Goal: Task Accomplishment & Management: Manage account settings

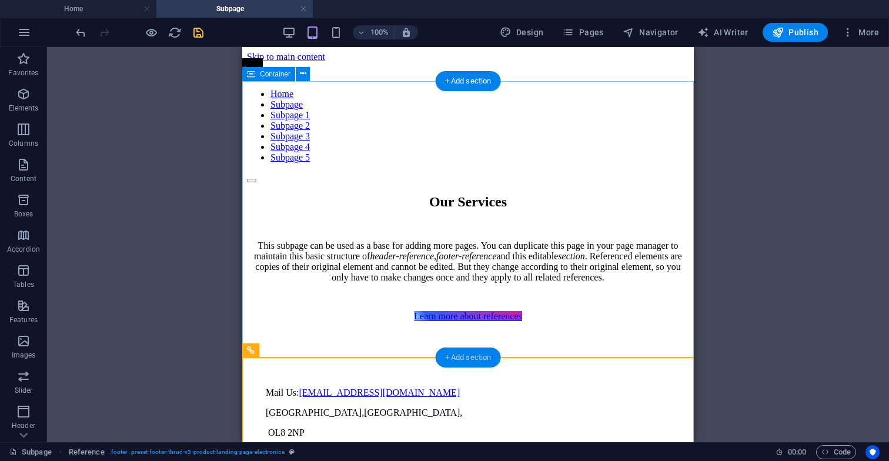
click at [477, 354] on div "+ Add section" at bounding box center [468, 357] width 65 height 20
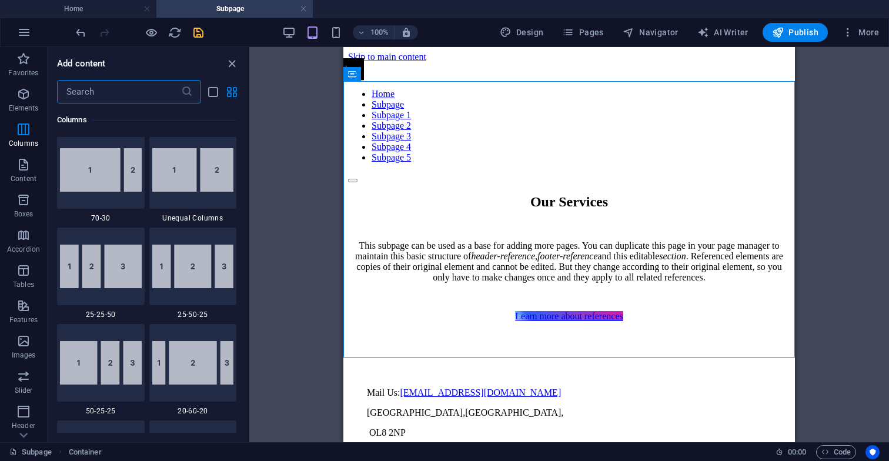
scroll to position [1065, 0]
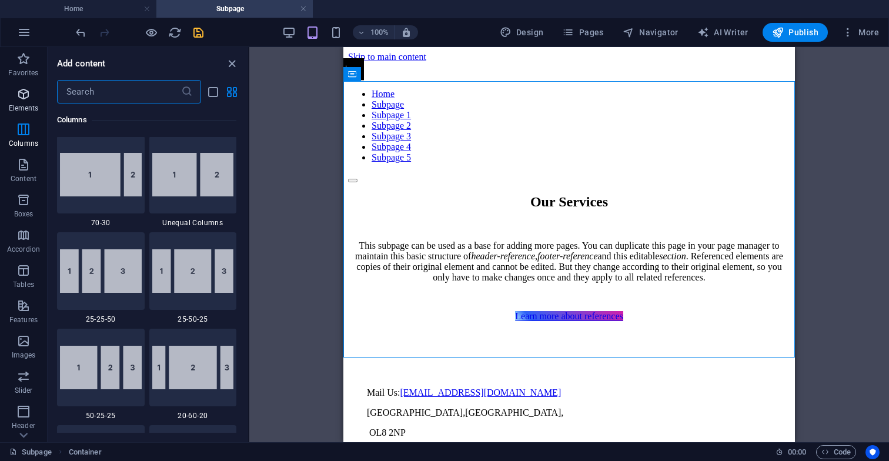
click at [26, 97] on icon "button" at bounding box center [23, 94] width 14 height 14
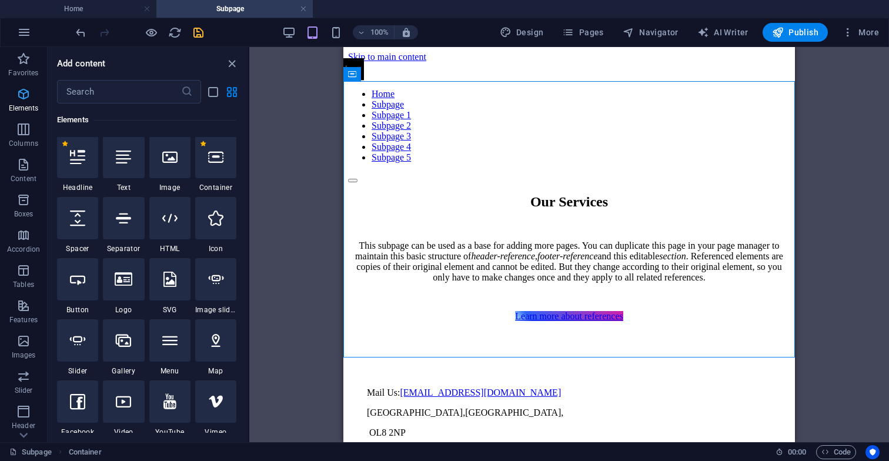
scroll to position [125, 0]
click at [22, 171] on icon "button" at bounding box center [23, 165] width 14 height 14
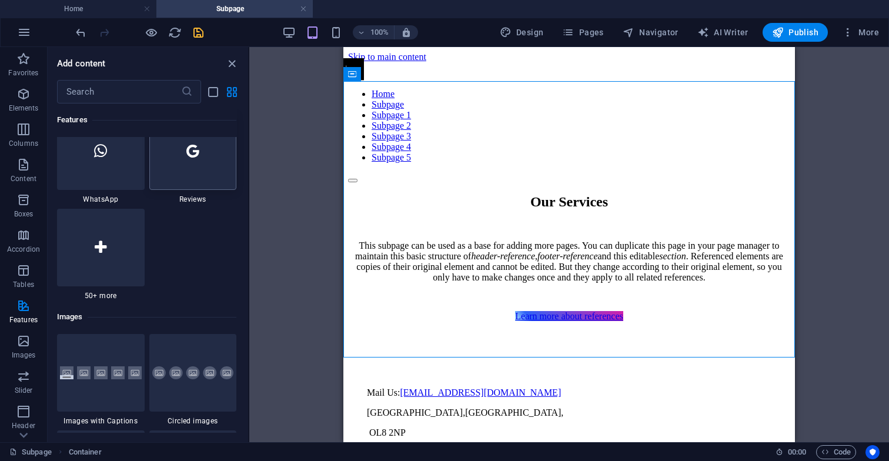
scroll to position [5764, 0]
click at [102, 246] on icon at bounding box center [101, 246] width 12 height 15
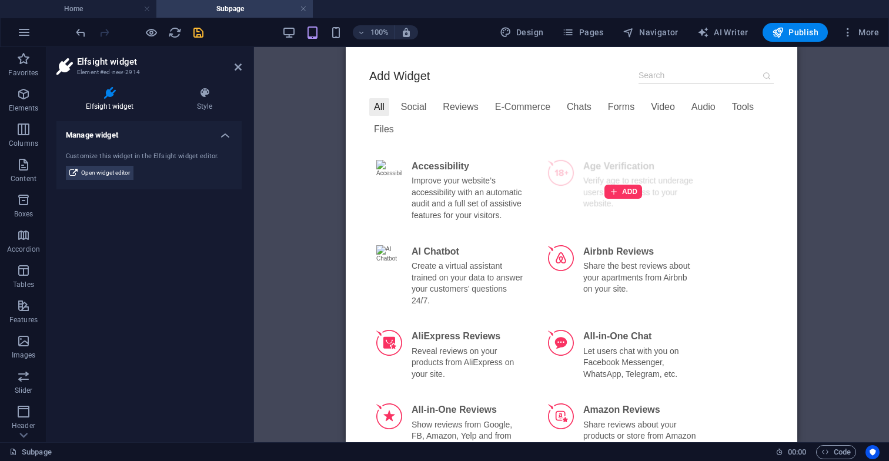
scroll to position [47, 0]
click at [525, 107] on div "E-Commerce" at bounding box center [522, 106] width 65 height 18
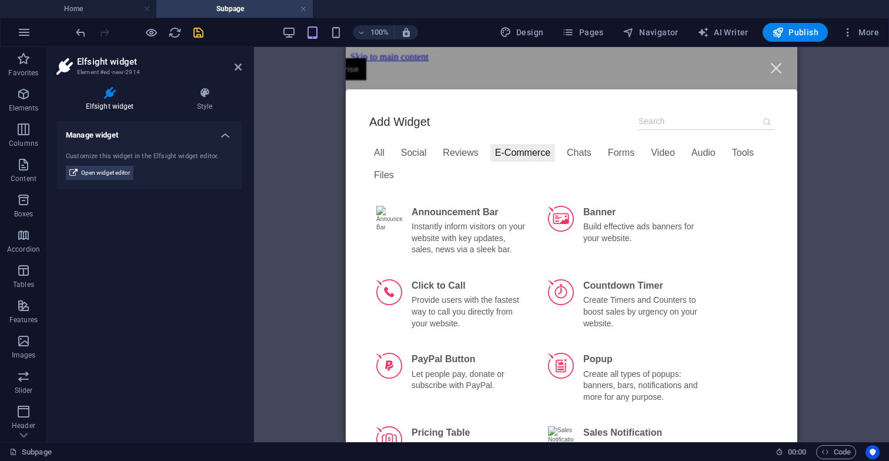
scroll to position [0, 0]
click at [375, 153] on div "All" at bounding box center [379, 153] width 20 height 18
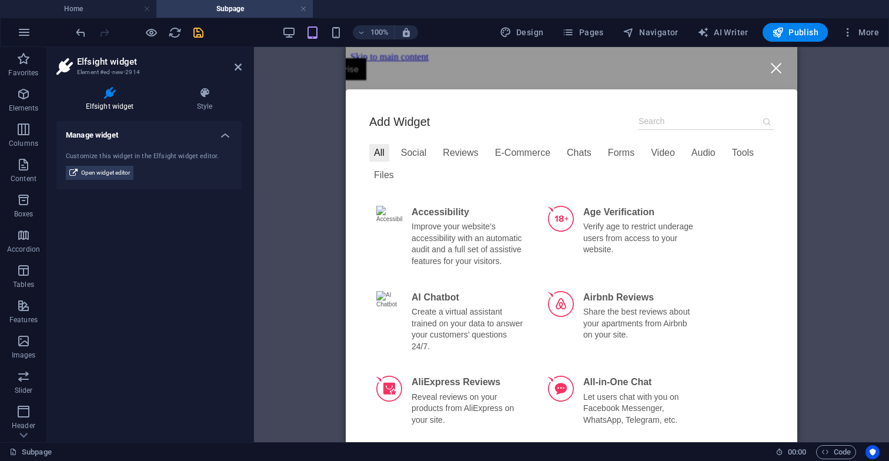
click at [774, 71] on div at bounding box center [775, 68] width 26 height 26
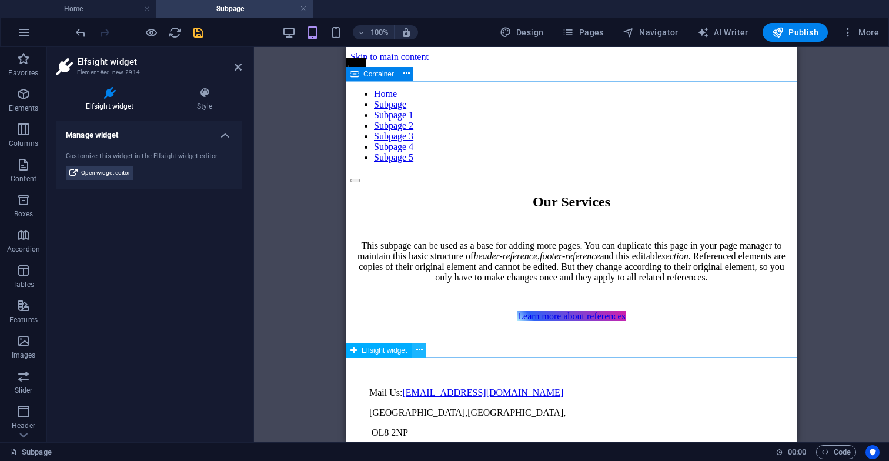
click at [420, 353] on icon at bounding box center [419, 350] width 6 height 12
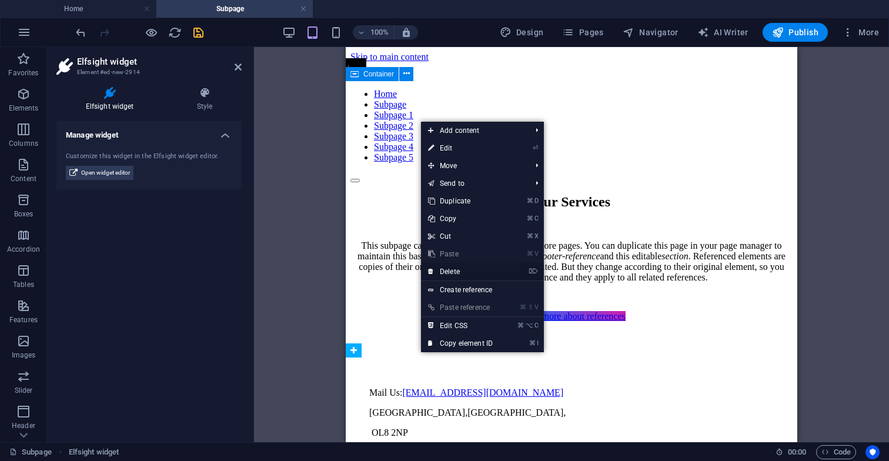
click at [466, 270] on link "⌦ Delete" at bounding box center [460, 272] width 79 height 18
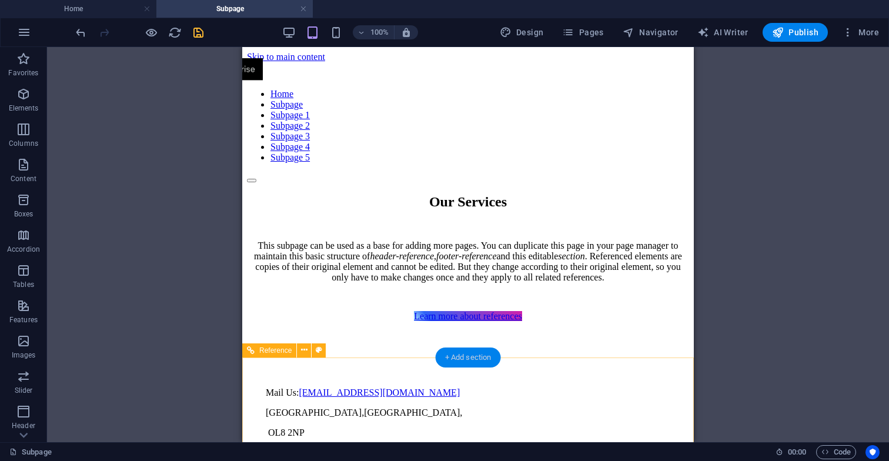
click at [464, 358] on div "+ Add section" at bounding box center [468, 357] width 65 height 20
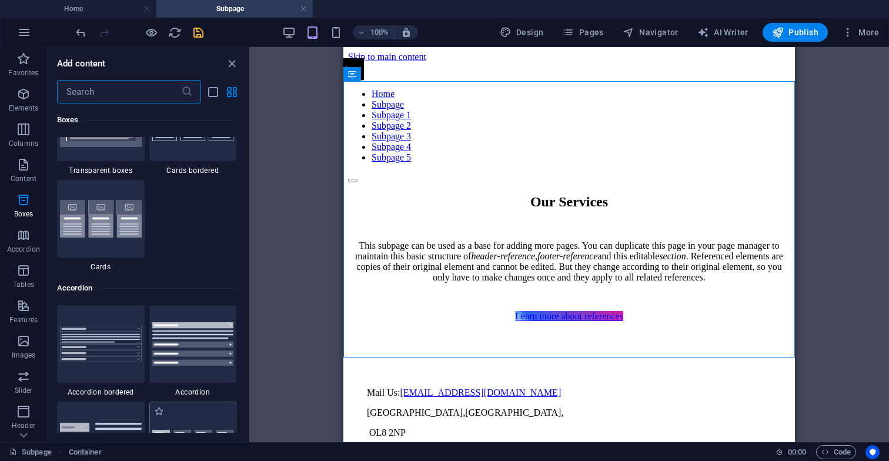
scroll to position [3513, 0]
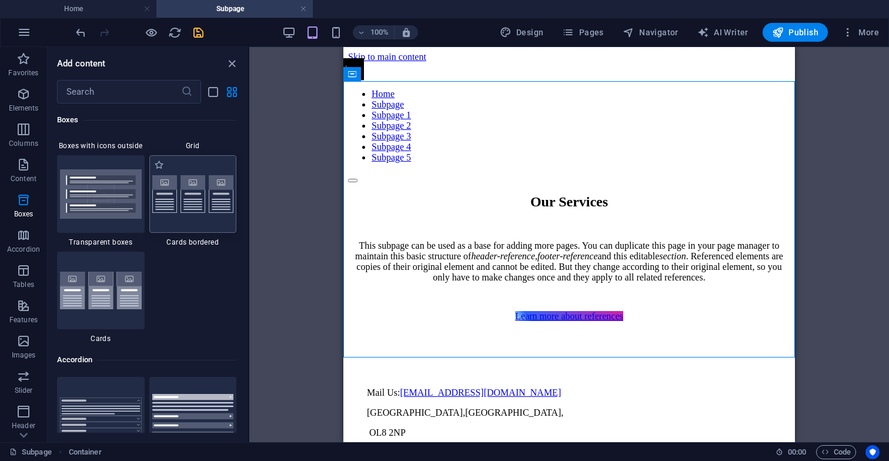
click at [210, 207] on img at bounding box center [193, 194] width 82 height 38
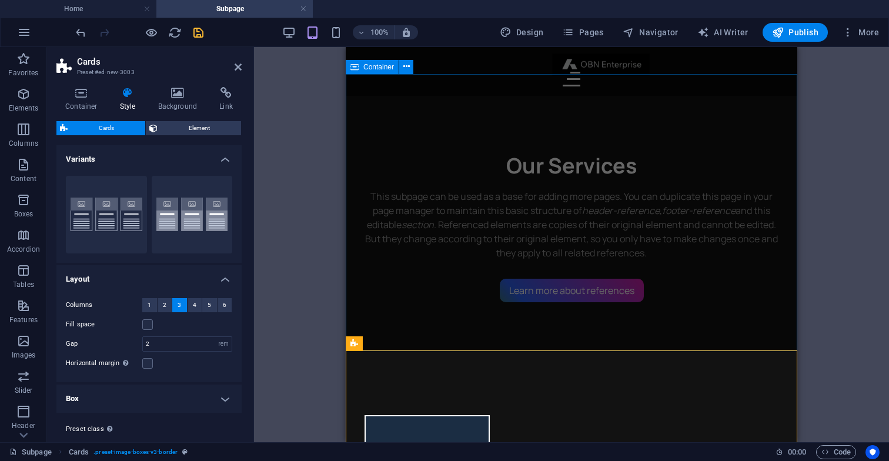
scroll to position [16, 0]
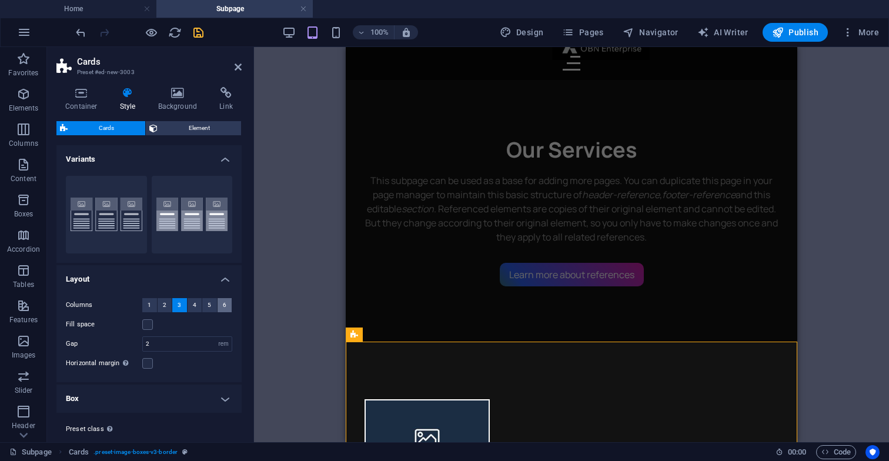
click at [225, 304] on button "6" at bounding box center [224, 305] width 15 height 14
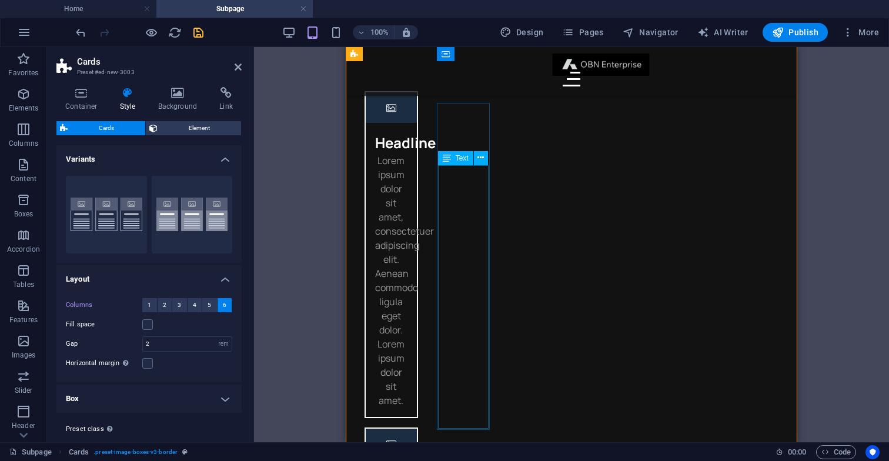
scroll to position [309, 0]
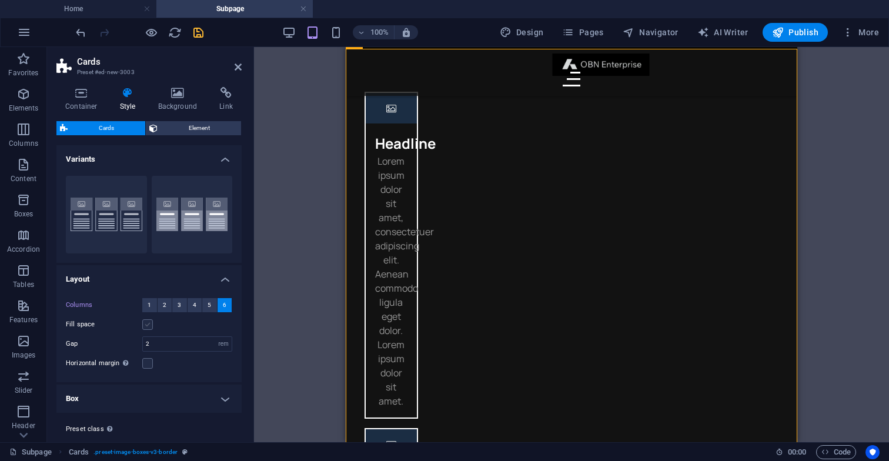
click at [146, 324] on label at bounding box center [147, 324] width 11 height 11
click at [0, 0] on input "Fill space" at bounding box center [0, 0] width 0 height 0
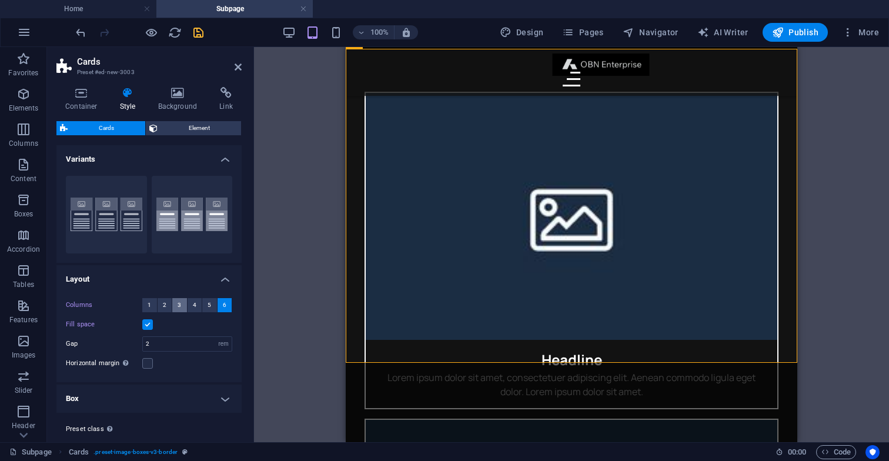
click at [179, 307] on span "3" at bounding box center [180, 305] width 4 height 14
click at [219, 396] on h4 "Box" at bounding box center [148, 398] width 185 height 28
click at [101, 228] on button "Border" at bounding box center [106, 215] width 81 height 78
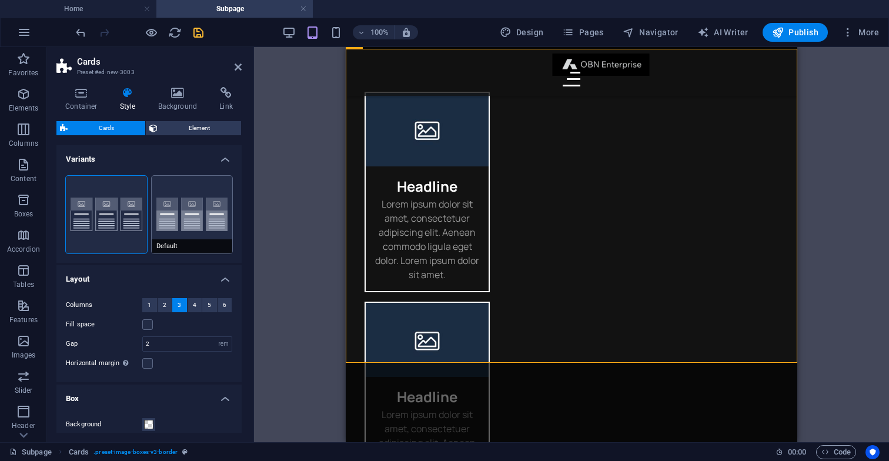
click at [176, 230] on button "Default" at bounding box center [192, 215] width 81 height 78
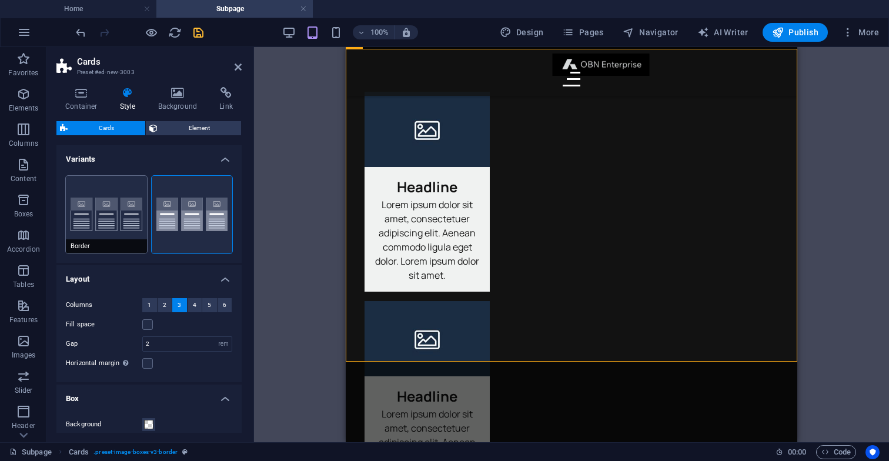
click at [115, 222] on button "Border" at bounding box center [106, 215] width 81 height 78
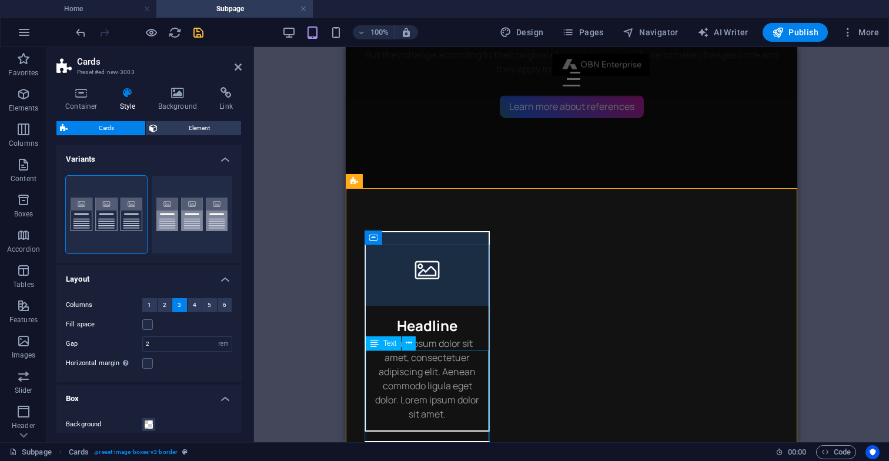
scroll to position [178, 0]
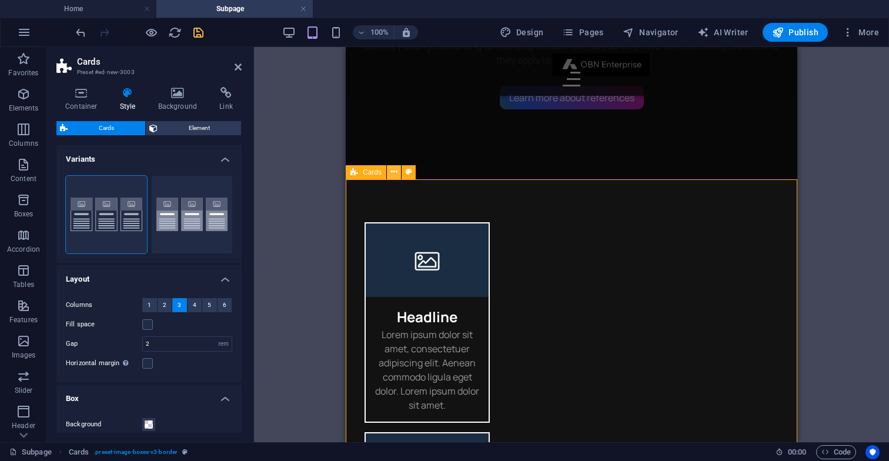
click at [393, 173] on icon at bounding box center [394, 172] width 6 height 12
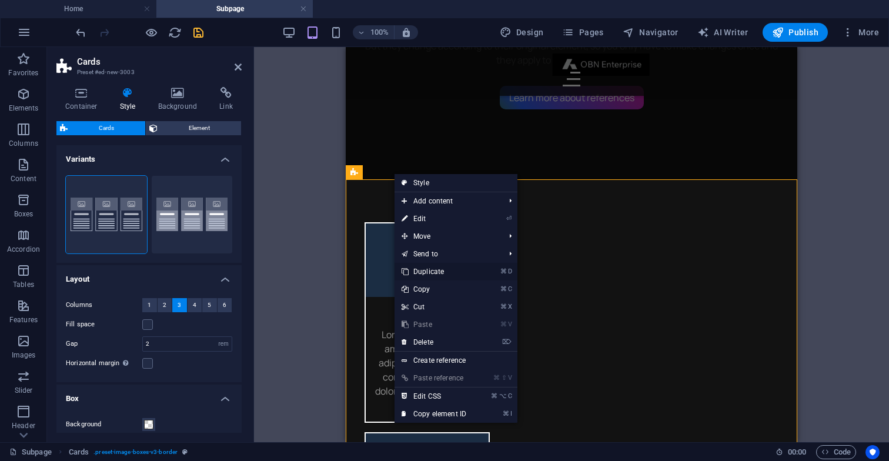
click at [436, 270] on link "⌘ D Duplicate" at bounding box center [433, 272] width 79 height 18
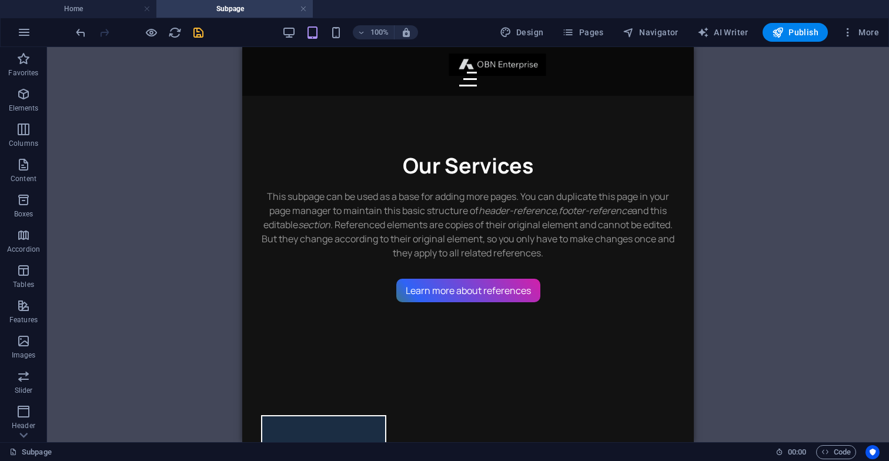
scroll to position [0, 0]
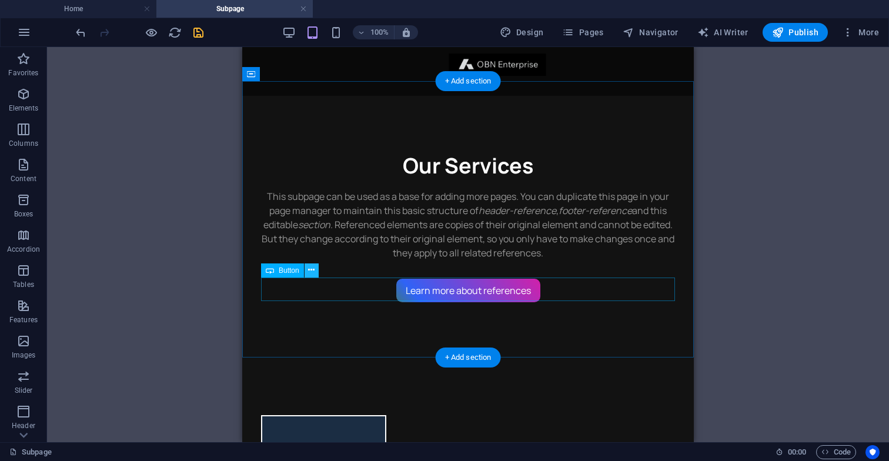
click at [312, 271] on icon at bounding box center [311, 270] width 6 height 12
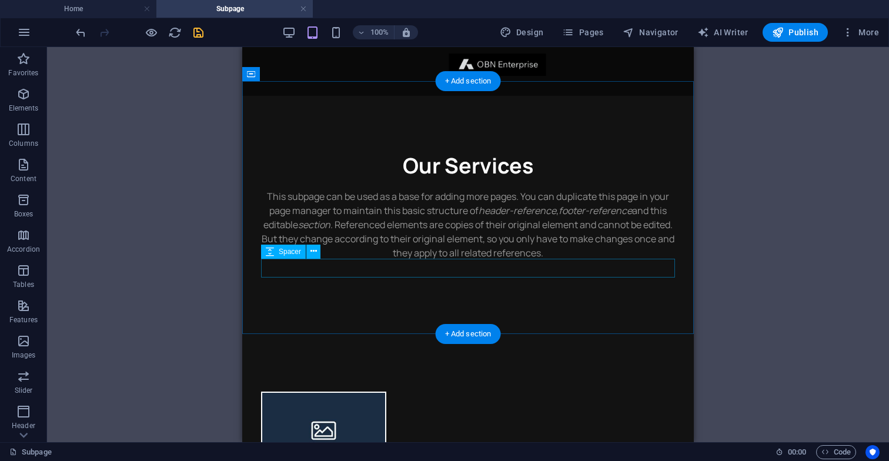
click at [448, 268] on div at bounding box center [468, 269] width 414 height 19
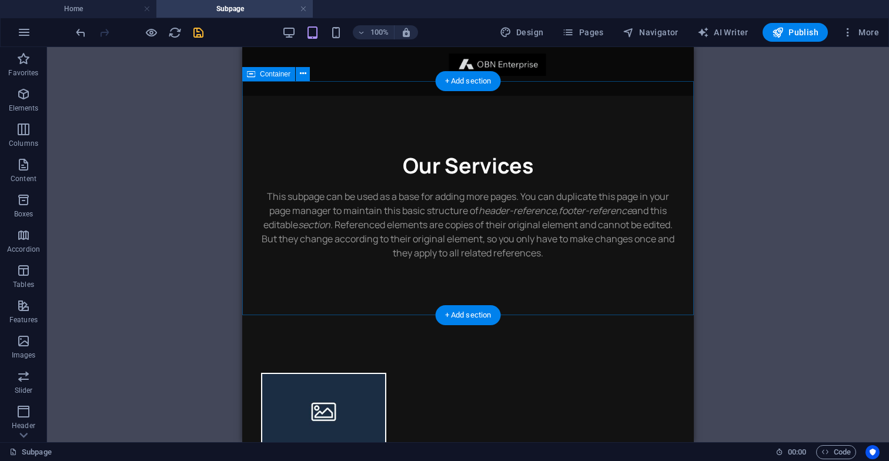
click at [474, 278] on div "Our Services This subpage can be used as a base for adding more pages. You can …" at bounding box center [467, 206] width 451 height 220
click at [486, 126] on div "Our Services This subpage can be used as a base for adding more pages. You can …" at bounding box center [467, 206] width 451 height 220
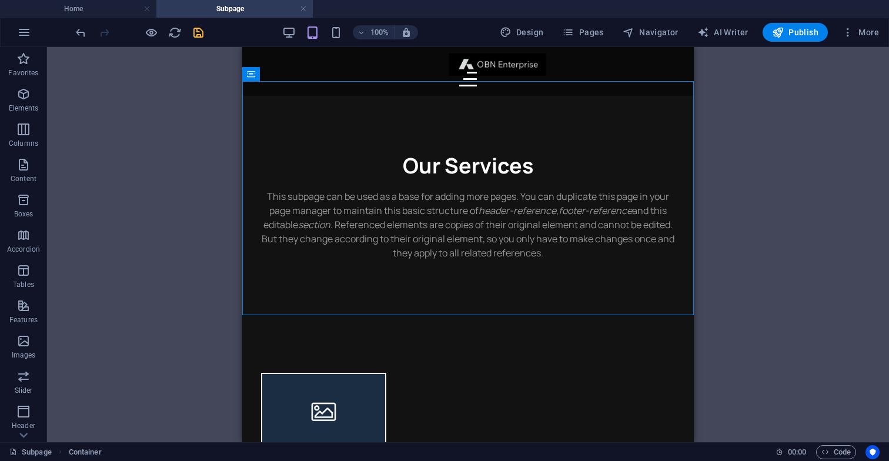
click at [776, 208] on div "Drag here to replace the existing content. Press “Ctrl” if you want to create a…" at bounding box center [468, 244] width 842 height 395
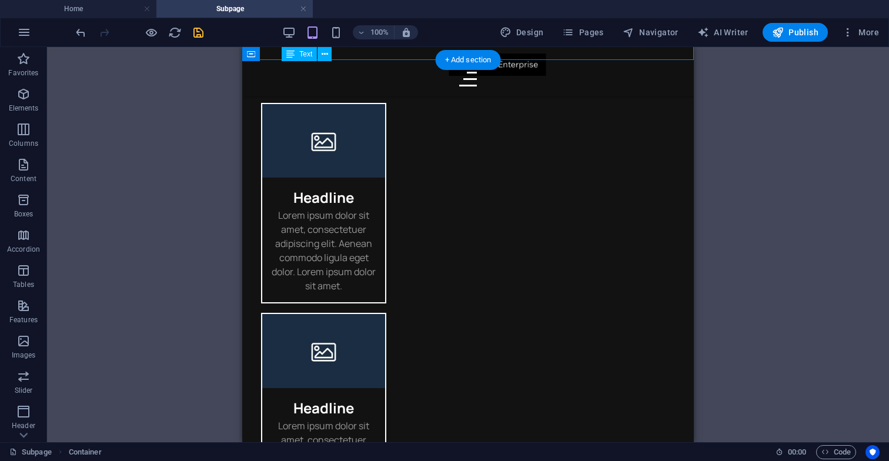
scroll to position [261, 0]
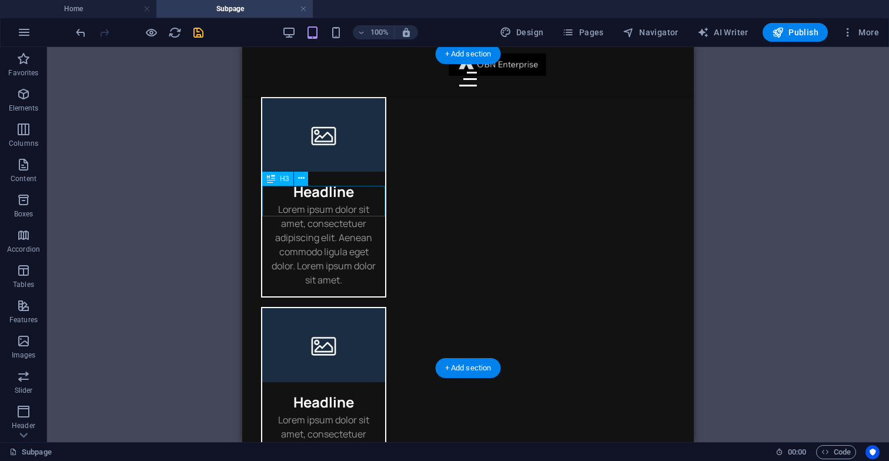
click at [329, 201] on div "Headline" at bounding box center [323, 187] width 123 height 31
click at [329, 202] on div "Headline" at bounding box center [323, 187] width 123 height 31
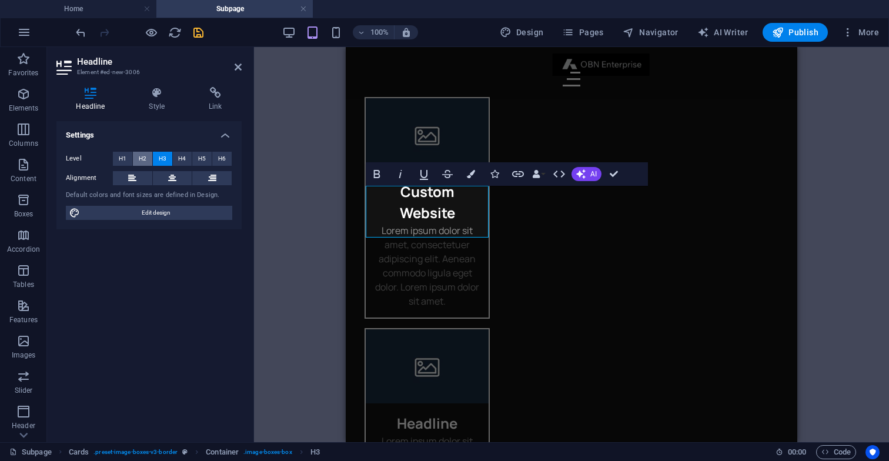
click at [142, 158] on span "H2" at bounding box center [143, 159] width 8 height 14
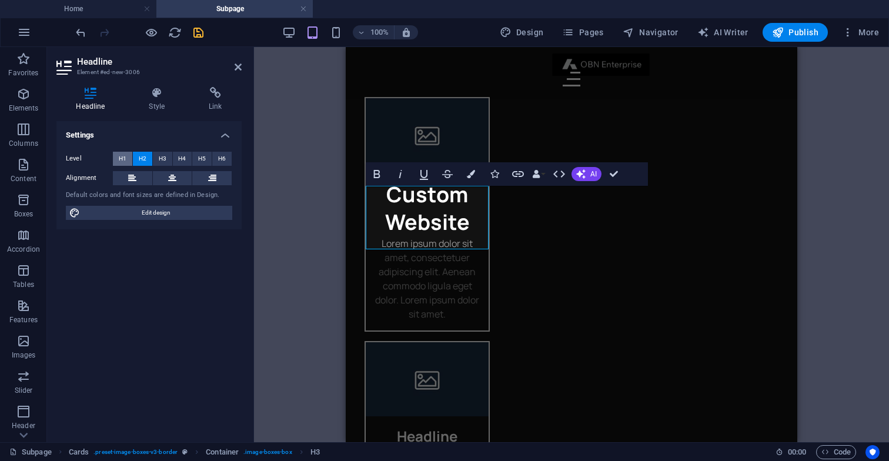
click at [123, 158] on span "H1" at bounding box center [123, 159] width 8 height 14
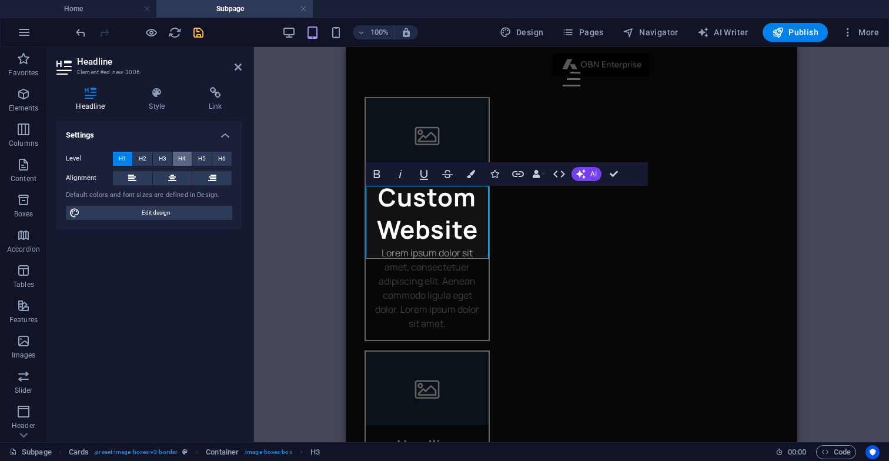
click at [183, 157] on span "H4" at bounding box center [182, 159] width 8 height 14
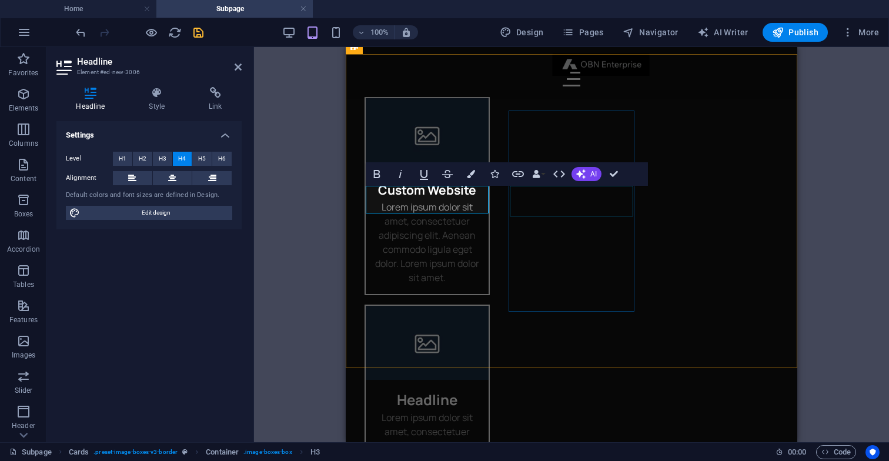
click at [488, 380] on div "Headline" at bounding box center [427, 395] width 123 height 31
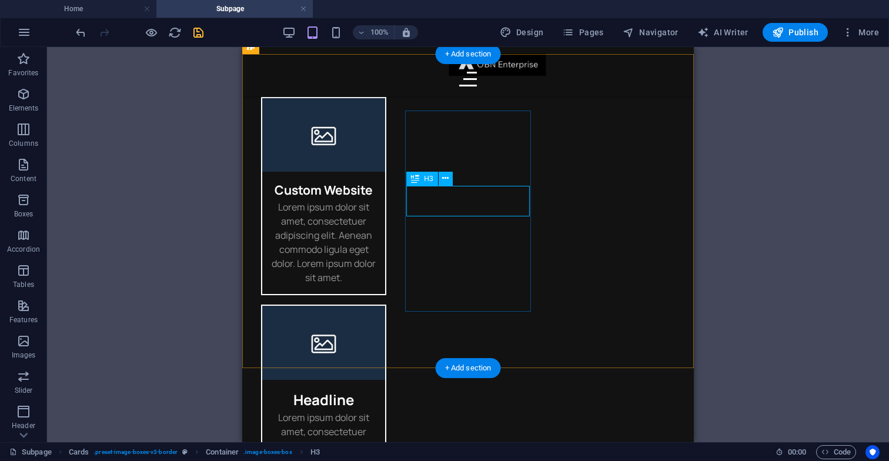
click at [385, 380] on div "Headline" at bounding box center [323, 395] width 123 height 31
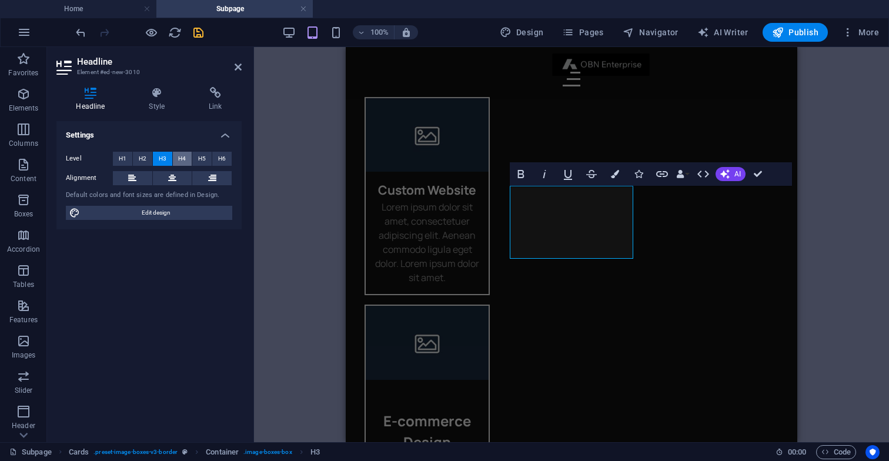
click at [188, 156] on button "H4" at bounding box center [182, 159] width 19 height 14
click at [200, 157] on span "H5" at bounding box center [202, 159] width 8 height 14
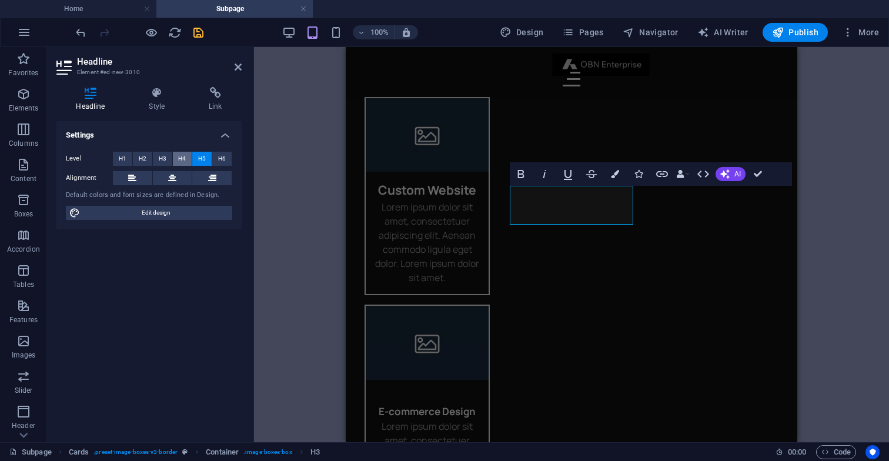
click at [183, 159] on span "H4" at bounding box center [182, 159] width 8 height 14
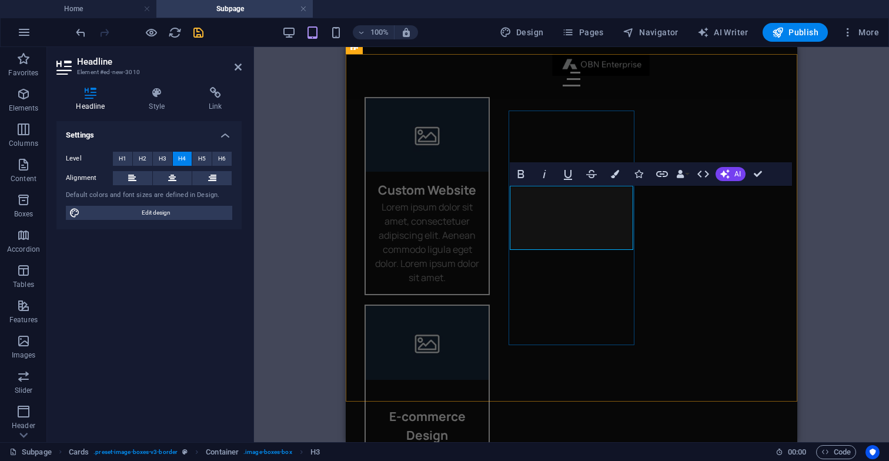
click at [479, 389] on h4 "E-commerce Design" at bounding box center [427, 417] width 104 height 56
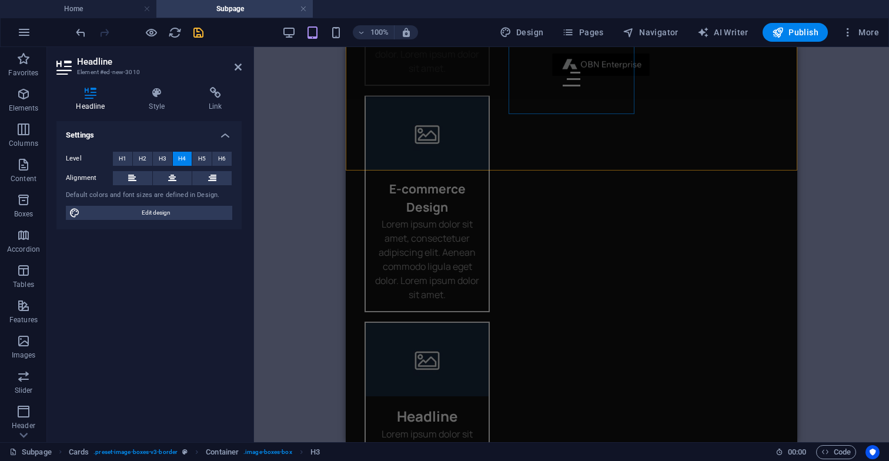
scroll to position [488, 0]
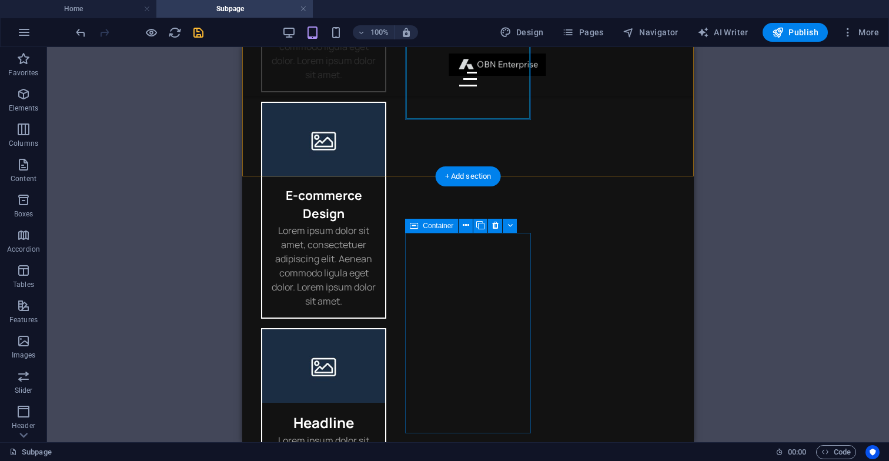
scroll to position [470, 0]
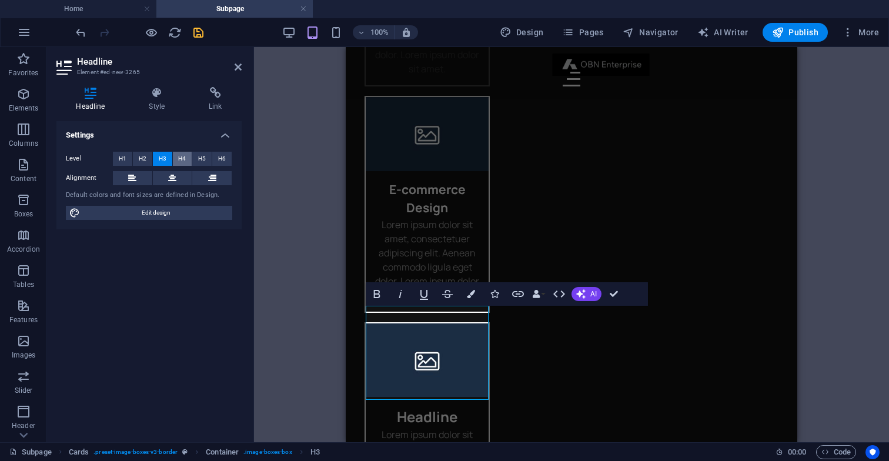
click at [182, 159] on span "H4" at bounding box center [182, 159] width 8 height 14
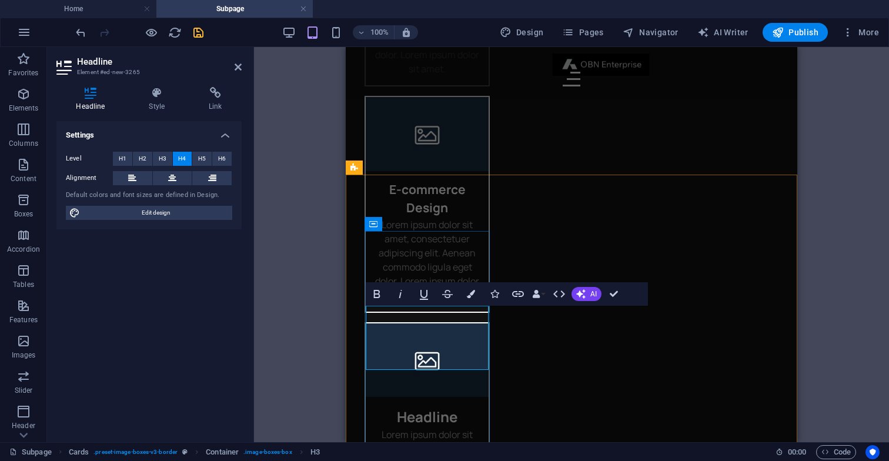
drag, startPoint x: 477, startPoint y: 380, endPoint x: 399, endPoint y: 326, distance: 94.7
click at [203, 155] on span "H5" at bounding box center [202, 159] width 8 height 14
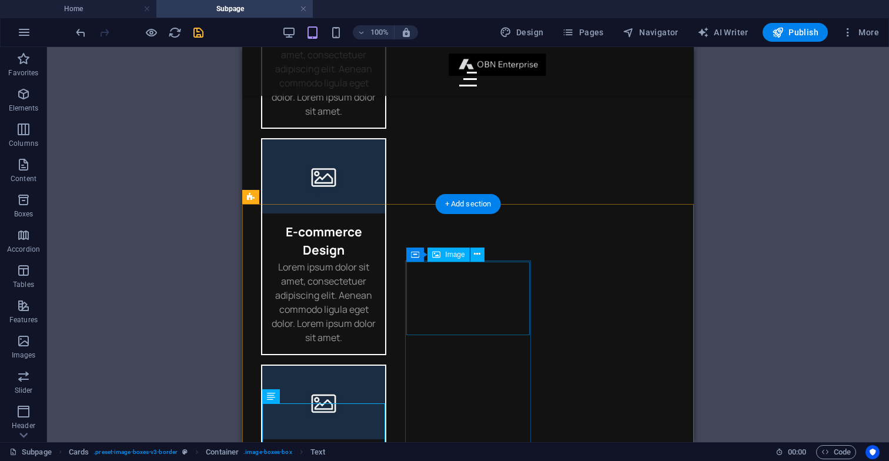
scroll to position [443, 0]
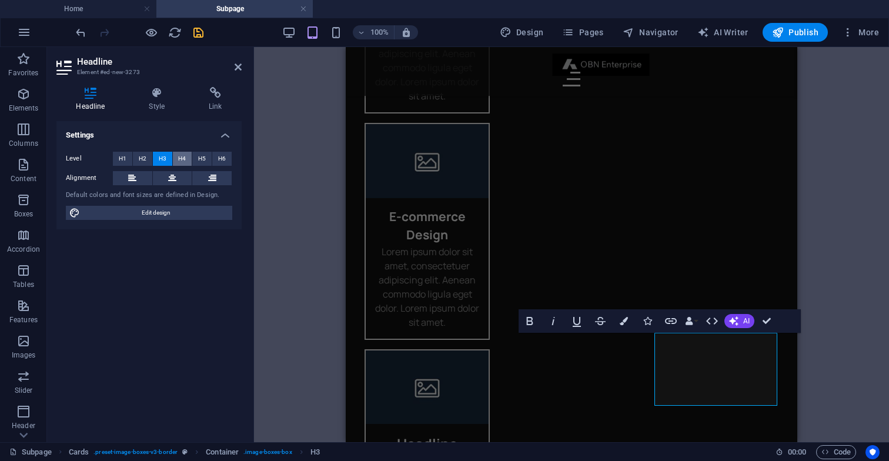
click at [184, 159] on span "H4" at bounding box center [182, 159] width 8 height 14
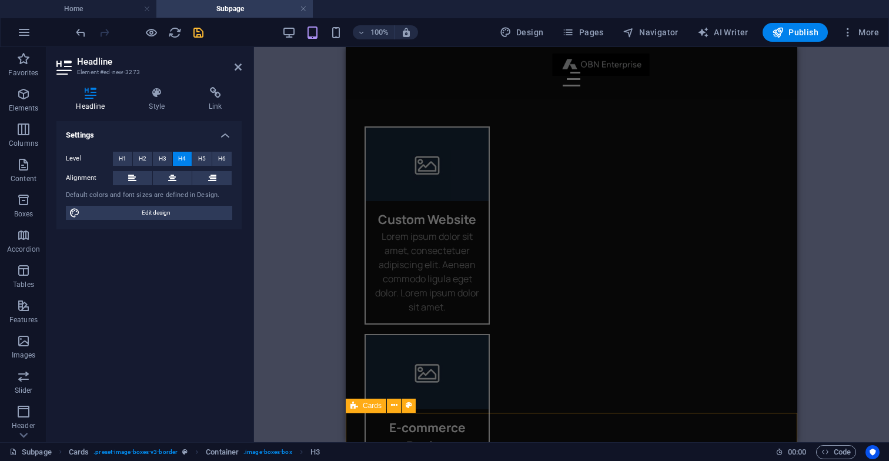
scroll to position [208, 0]
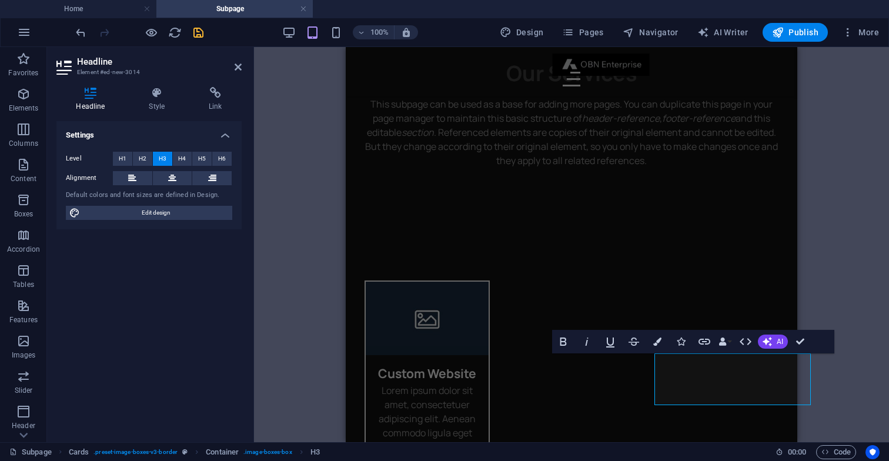
scroll to position [67, 0]
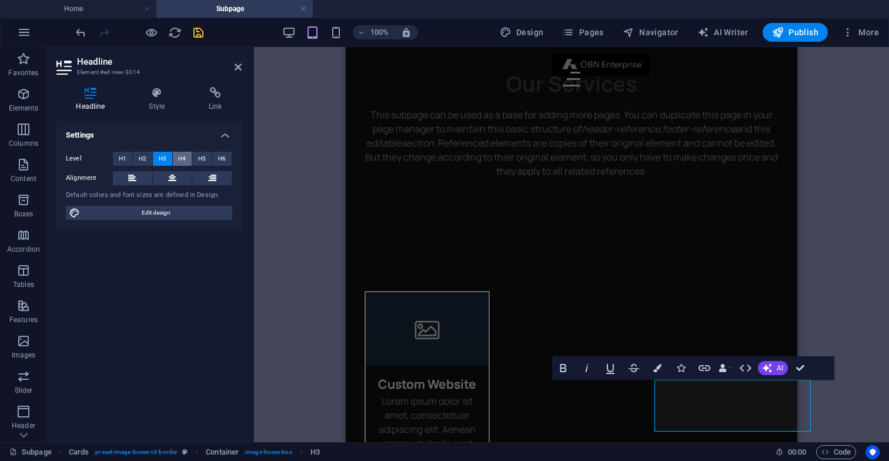
click at [181, 158] on span "H4" at bounding box center [182, 159] width 8 height 14
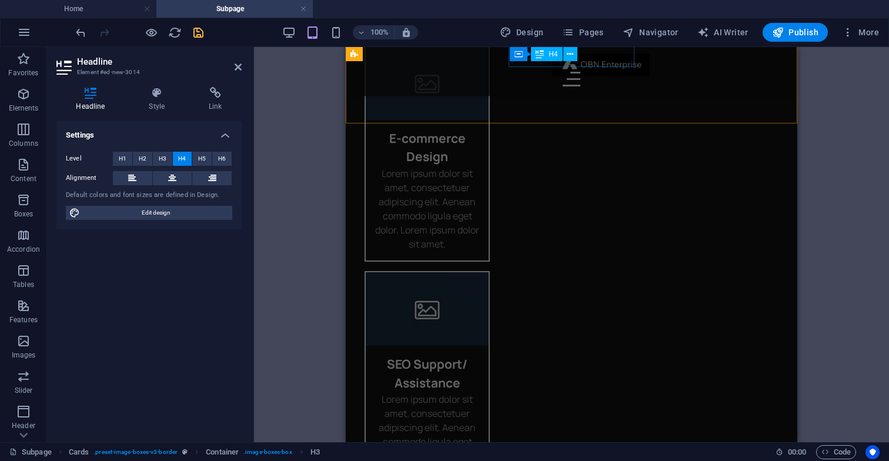
scroll to position [523, 0]
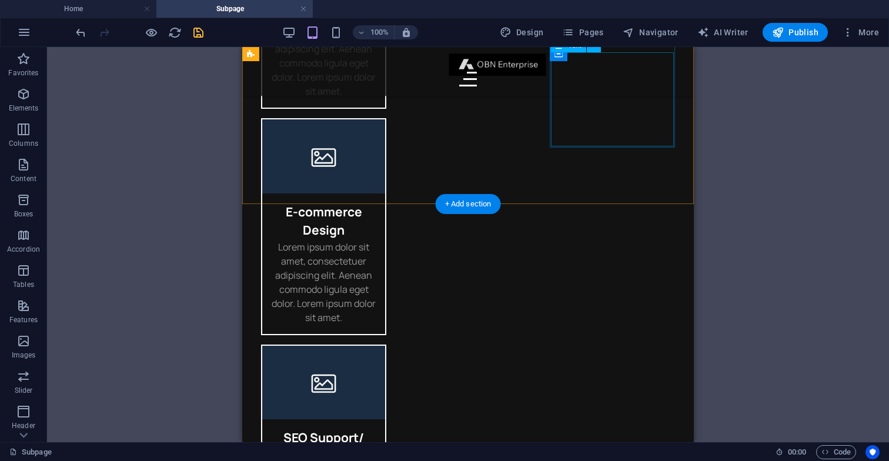
scroll to position [448, 0]
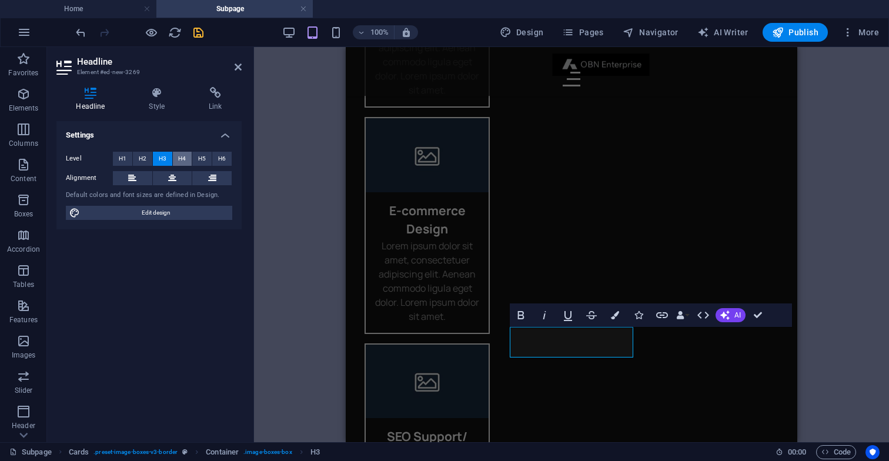
click at [184, 158] on span "H4" at bounding box center [182, 159] width 8 height 14
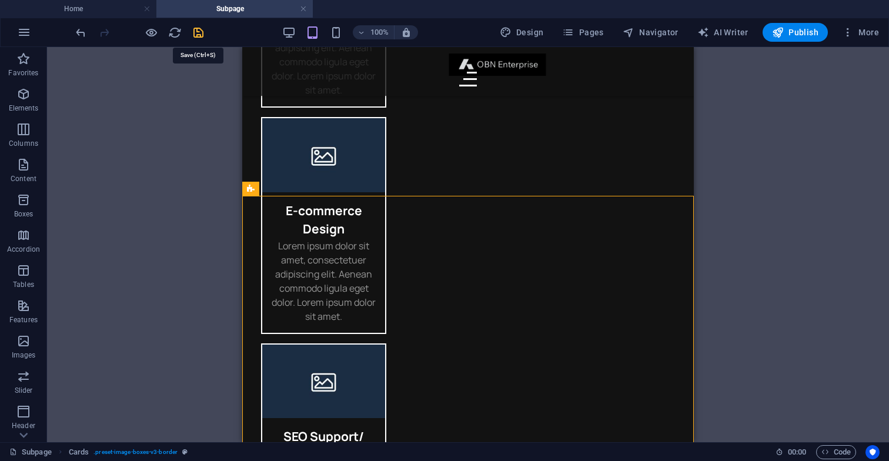
click at [198, 35] on icon "save" at bounding box center [199, 33] width 14 height 14
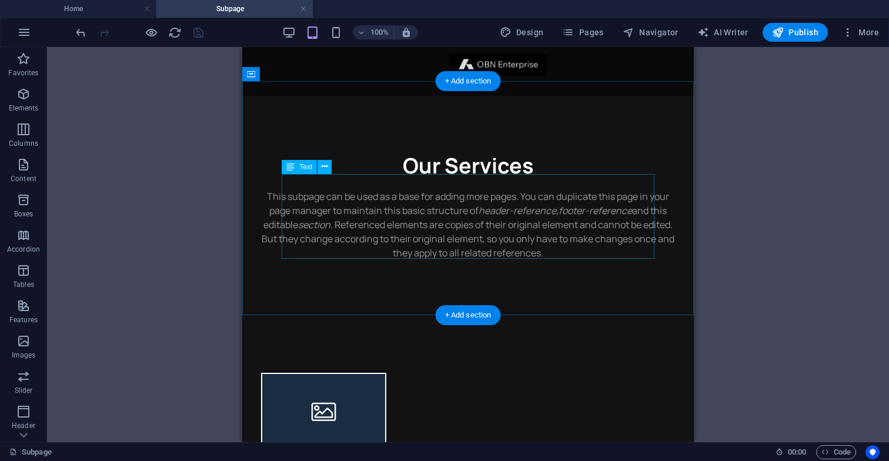
scroll to position [0, 0]
click at [538, 300] on div "Our Services This subpage can be used as a base for adding more pages. You can …" at bounding box center [467, 206] width 451 height 220
click at [282, 123] on div "Our Services This subpage can be used as a base for adding more pages. You can …" at bounding box center [467, 206] width 451 height 220
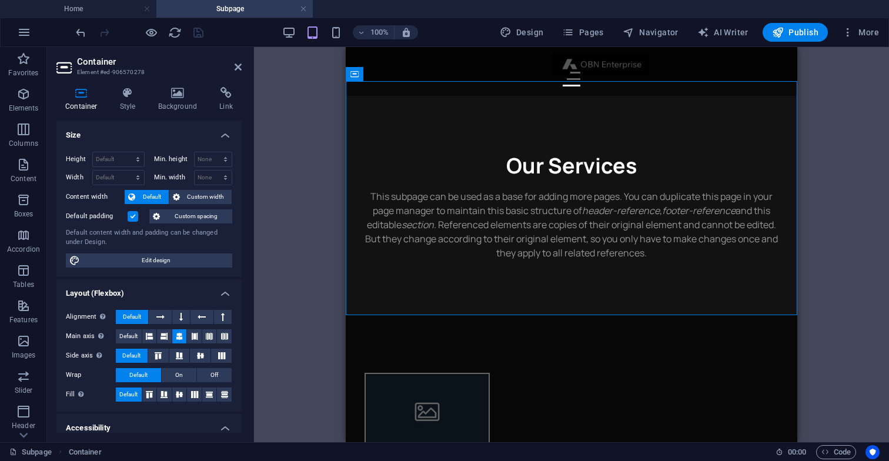
click at [132, 216] on label at bounding box center [133, 216] width 11 height 11
click at [0, 0] on input "Default padding" at bounding box center [0, 0] width 0 height 0
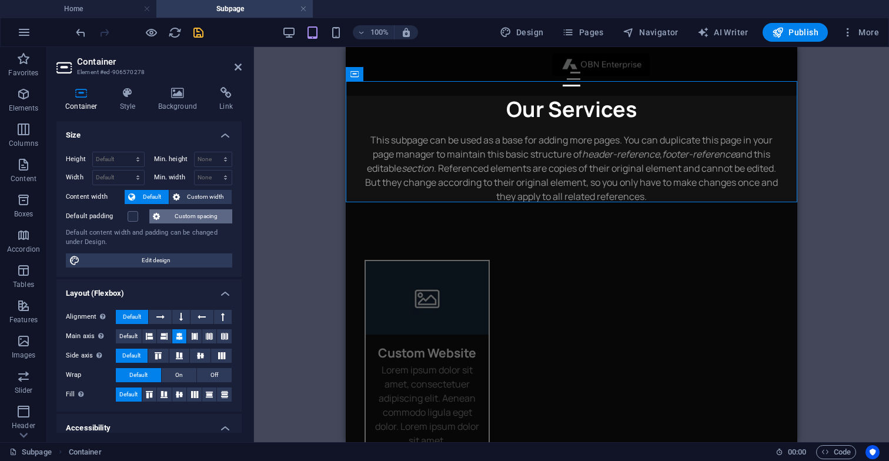
click at [186, 216] on span "Custom spacing" at bounding box center [195, 216] width 65 height 14
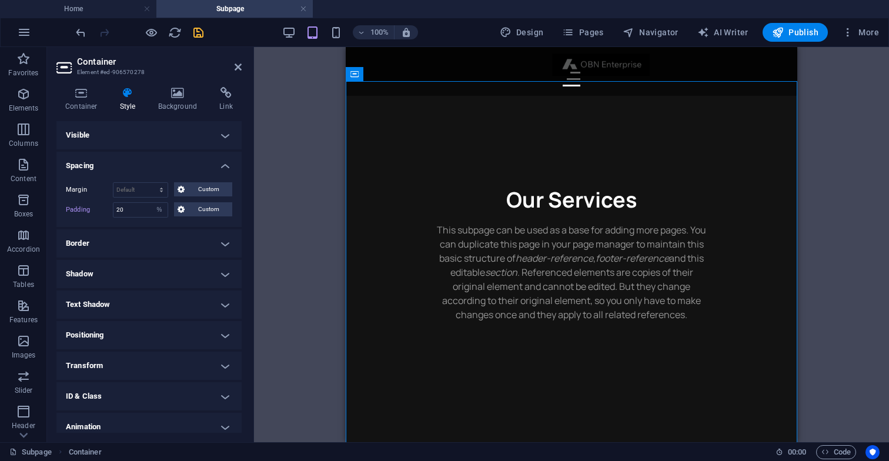
click at [186, 166] on h4 "Spacing" at bounding box center [148, 162] width 185 height 21
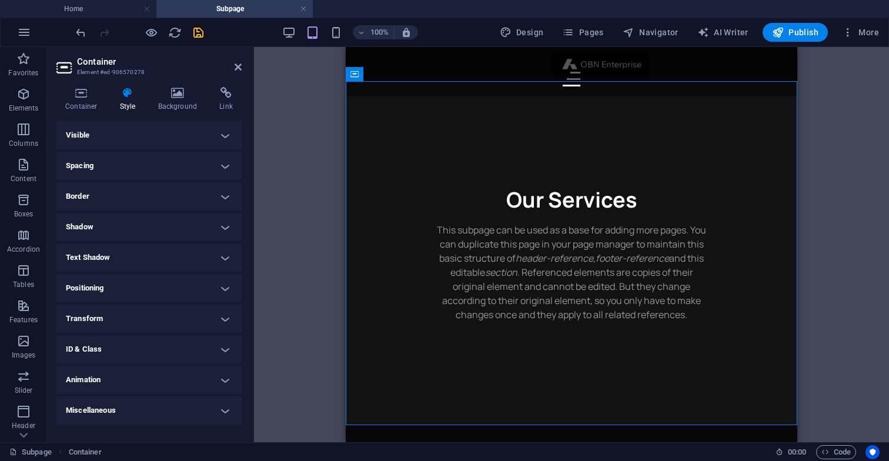
click at [228, 166] on h4 "Spacing" at bounding box center [148, 166] width 185 height 28
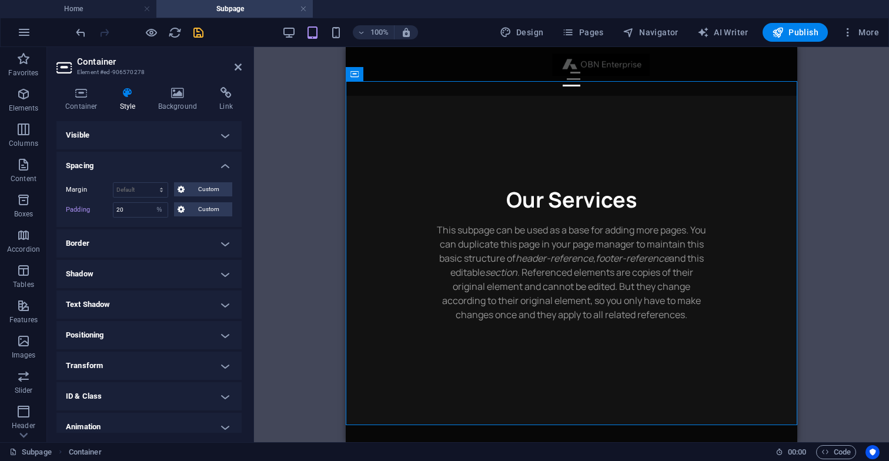
click at [324, 225] on div "Drag here to replace the existing content. Press “Ctrl” if you want to create a…" at bounding box center [571, 244] width 635 height 395
drag, startPoint x: 142, startPoint y: 209, endPoint x: 83, endPoint y: 209, distance: 58.8
click at [83, 209] on div "Padding 20 Default px rem % vh vw Custom Custom" at bounding box center [149, 209] width 166 height 15
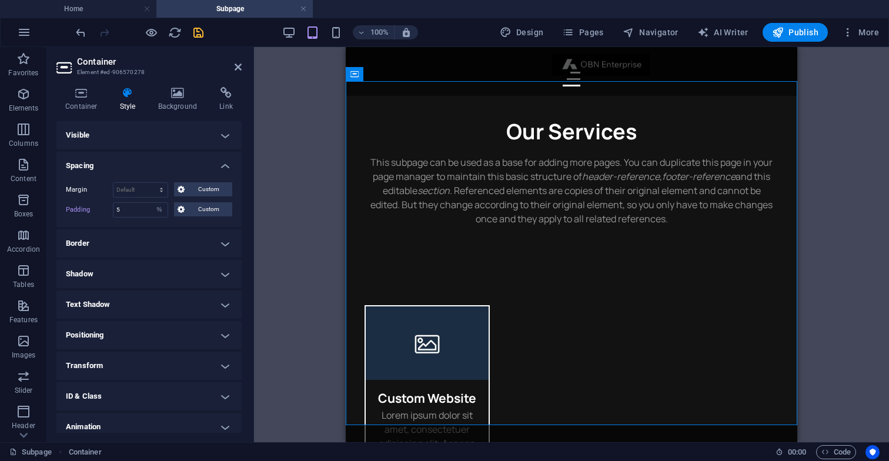
click at [279, 215] on div "Drag here to replace the existing content. Press “Ctrl” if you want to create a…" at bounding box center [571, 244] width 635 height 395
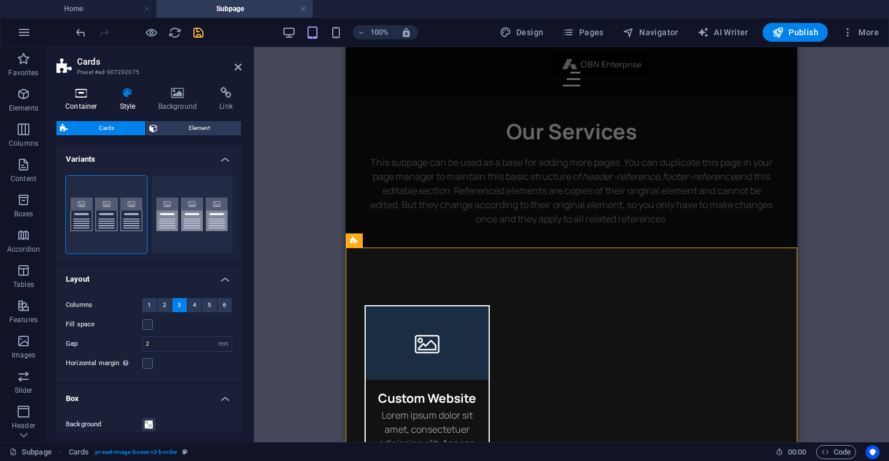
click at [82, 99] on h4 "Container" at bounding box center [83, 99] width 55 height 25
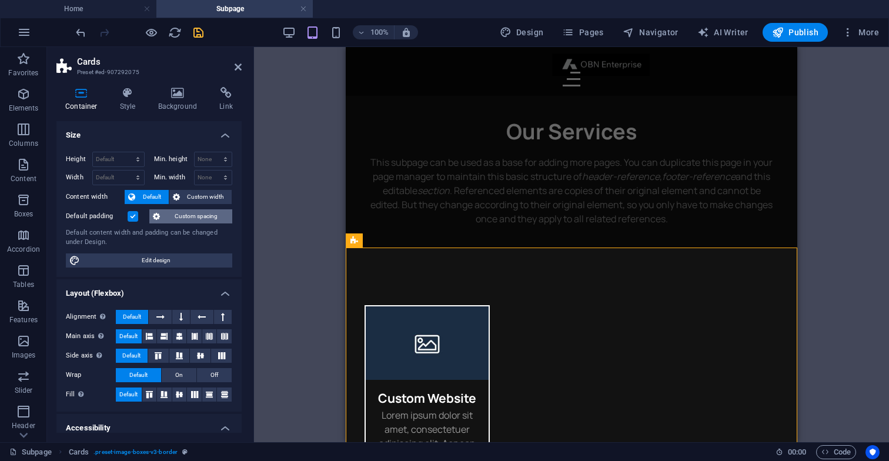
click at [172, 217] on span "Custom spacing" at bounding box center [195, 216] width 65 height 14
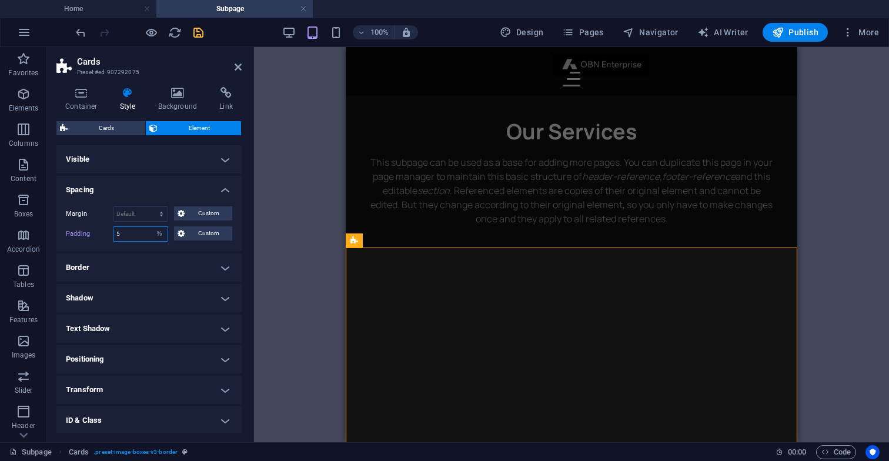
click at [138, 232] on input "5" at bounding box center [140, 234] width 54 height 14
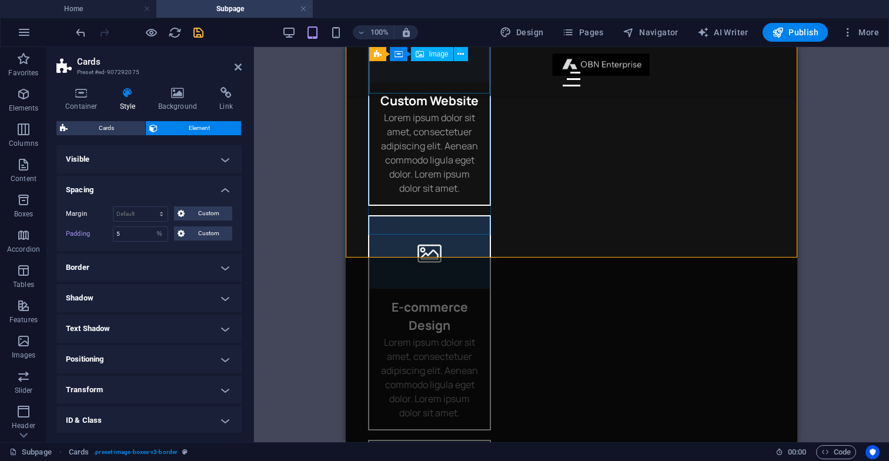
scroll to position [250, 0]
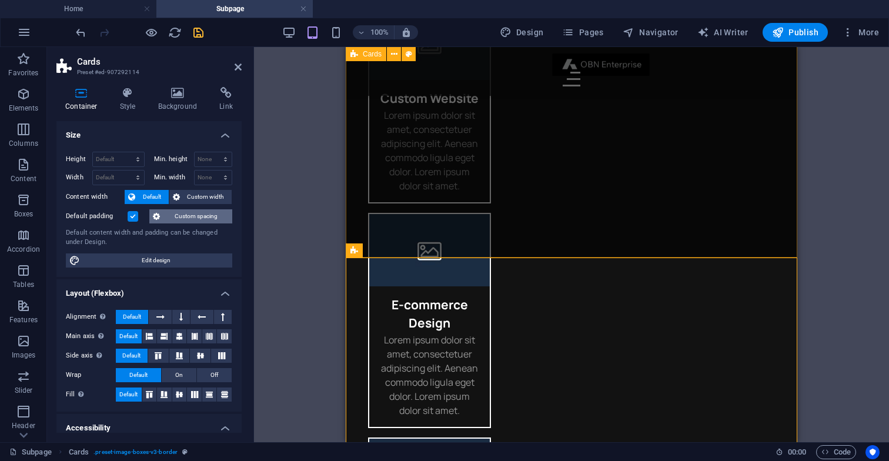
click at [170, 219] on span "Custom spacing" at bounding box center [195, 216] width 65 height 14
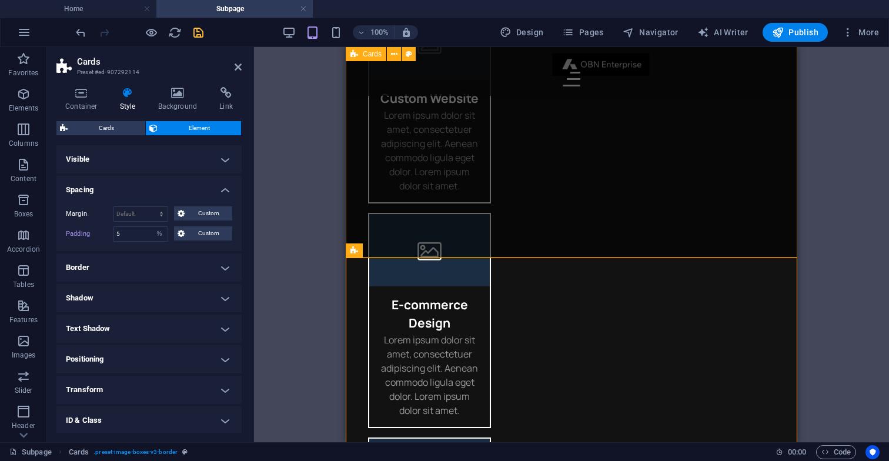
click at [259, 240] on div "Drag here to replace the existing content. Press “Ctrl” if you want to create a…" at bounding box center [571, 244] width 635 height 395
click at [303, 234] on div "Drag here to replace the existing content. Press “Ctrl” if you want to create a…" at bounding box center [571, 244] width 635 height 395
click at [197, 29] on icon "save" at bounding box center [199, 33] width 14 height 14
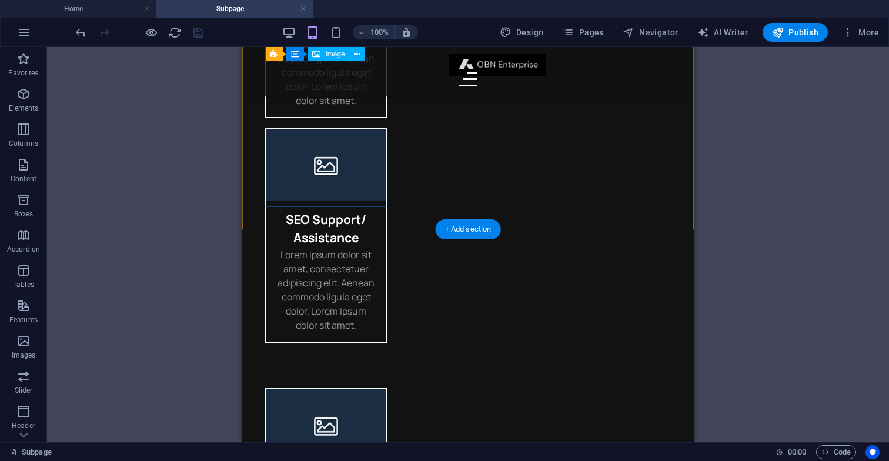
scroll to position [559, 0]
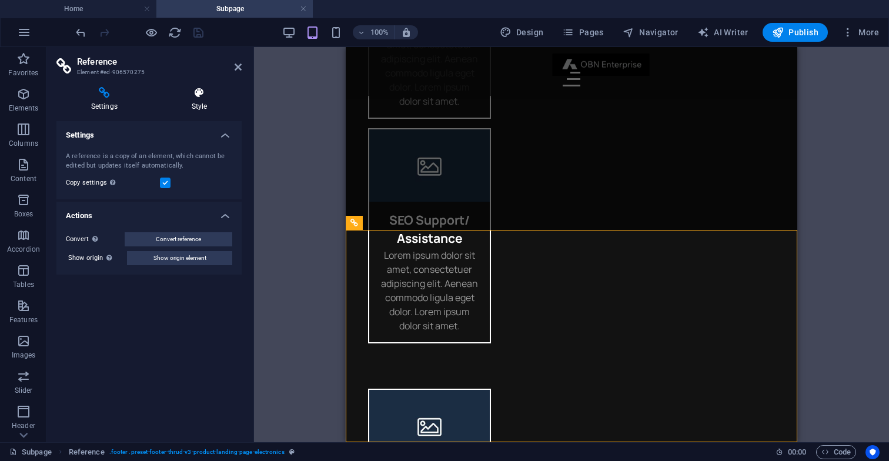
click at [195, 101] on h4 "Style" at bounding box center [199, 99] width 85 height 25
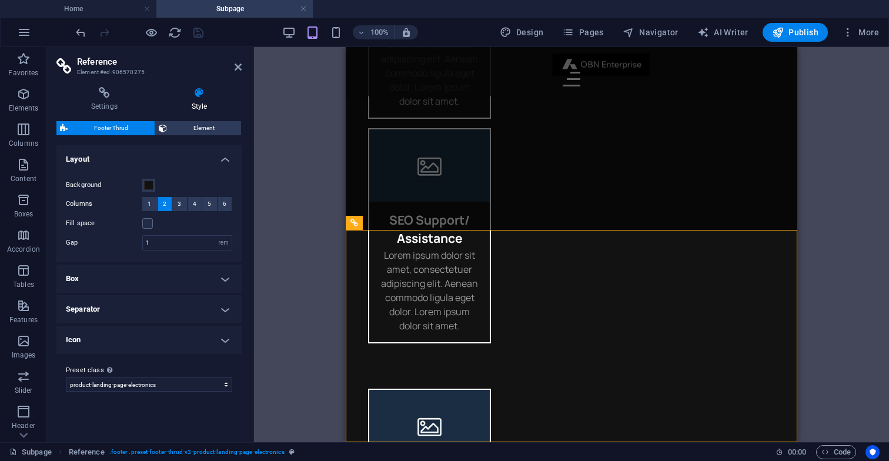
click at [154, 282] on h4 "Box" at bounding box center [148, 279] width 185 height 28
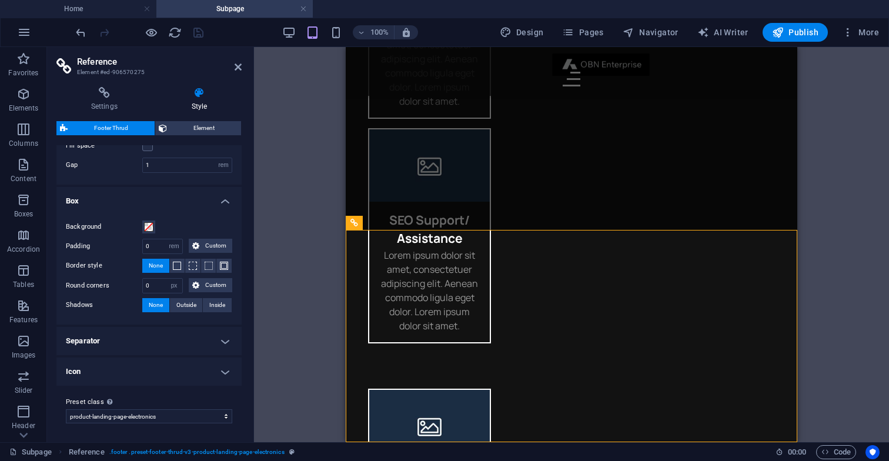
scroll to position [77, 0]
click at [149, 345] on h4 "Separator" at bounding box center [148, 341] width 185 height 28
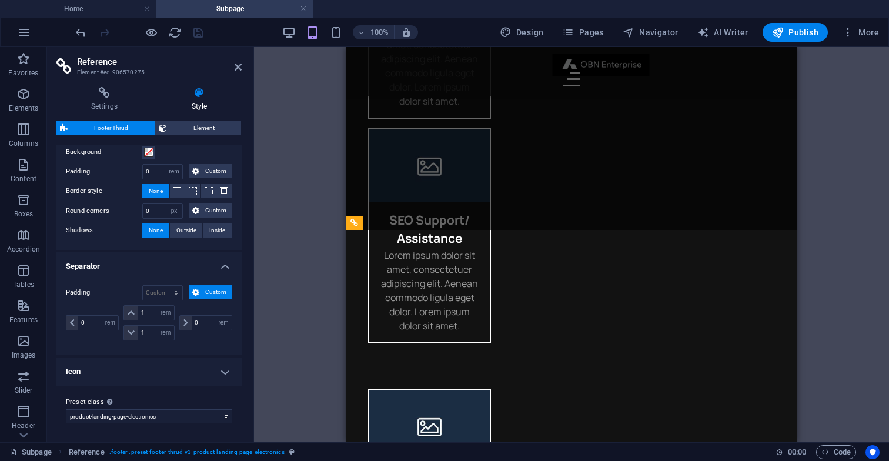
scroll to position [152, 0]
click at [143, 375] on h4 "Icon" at bounding box center [148, 372] width 185 height 28
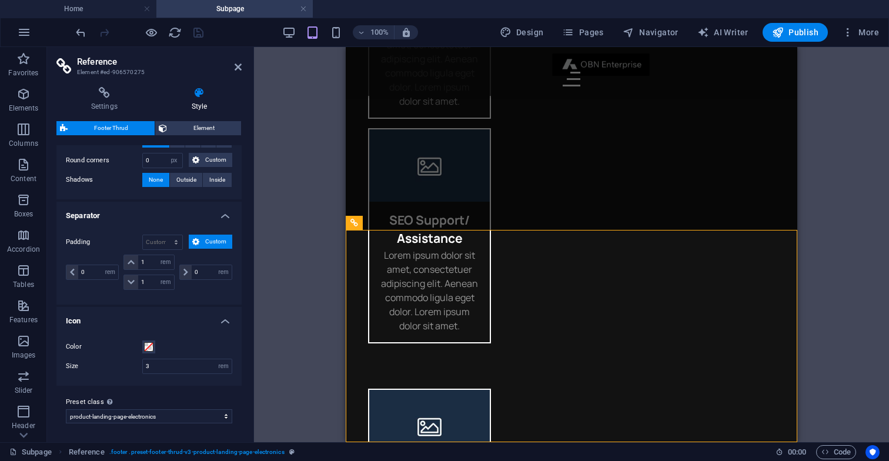
scroll to position [202, 0]
click at [534, 35] on span "Design" at bounding box center [522, 32] width 44 height 12
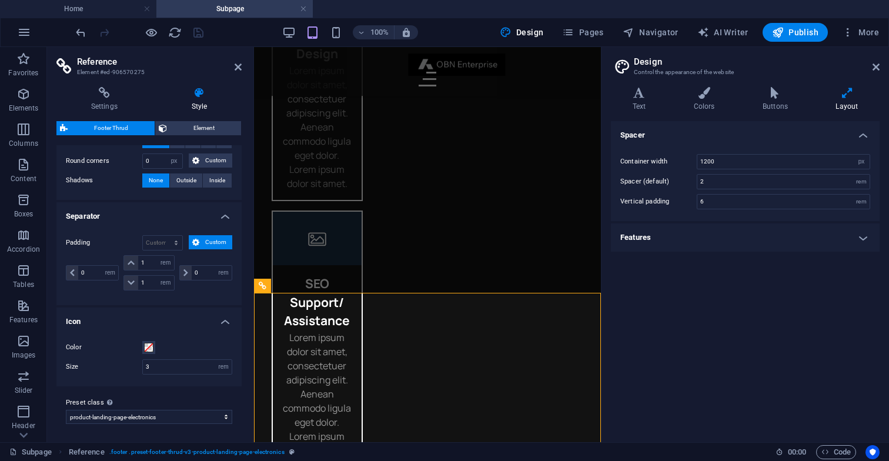
click at [688, 237] on h4 "Features" at bounding box center [745, 237] width 269 height 28
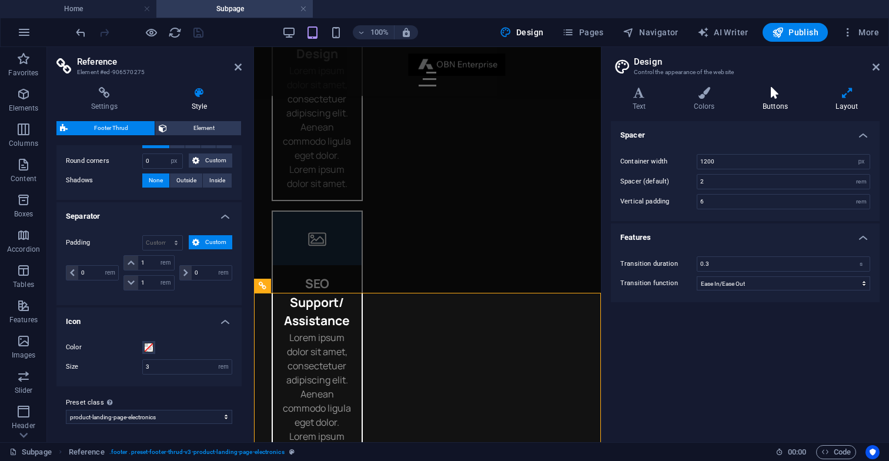
click at [790, 91] on icon at bounding box center [775, 93] width 68 height 12
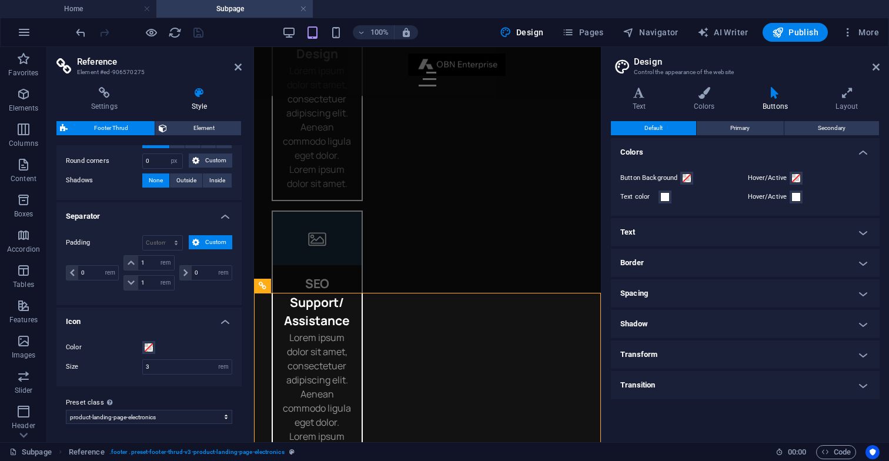
click at [672, 289] on h4 "Spacing" at bounding box center [745, 293] width 269 height 28
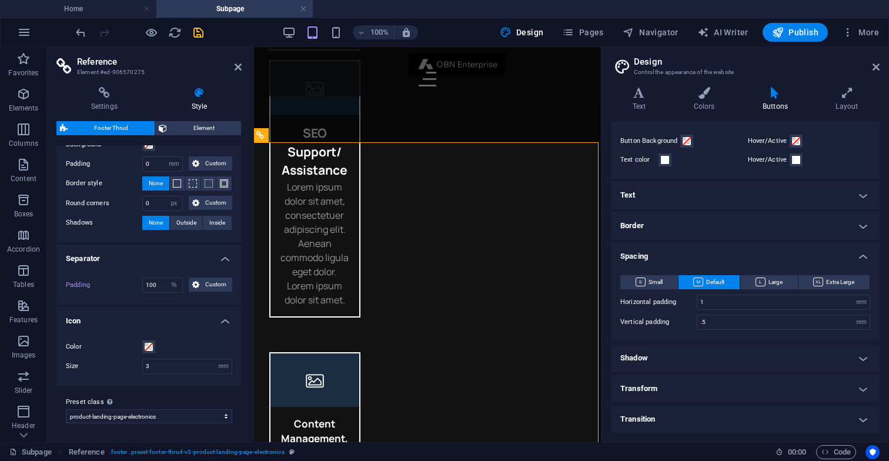
scroll to position [159, 0]
click at [160, 287] on input "100" at bounding box center [162, 286] width 39 height 14
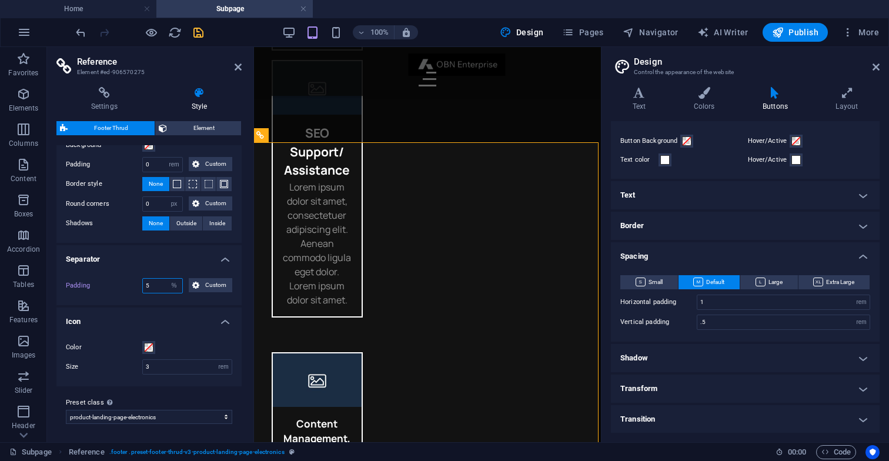
scroll to position [690, 0]
